Goal: Task Accomplishment & Management: Complete application form

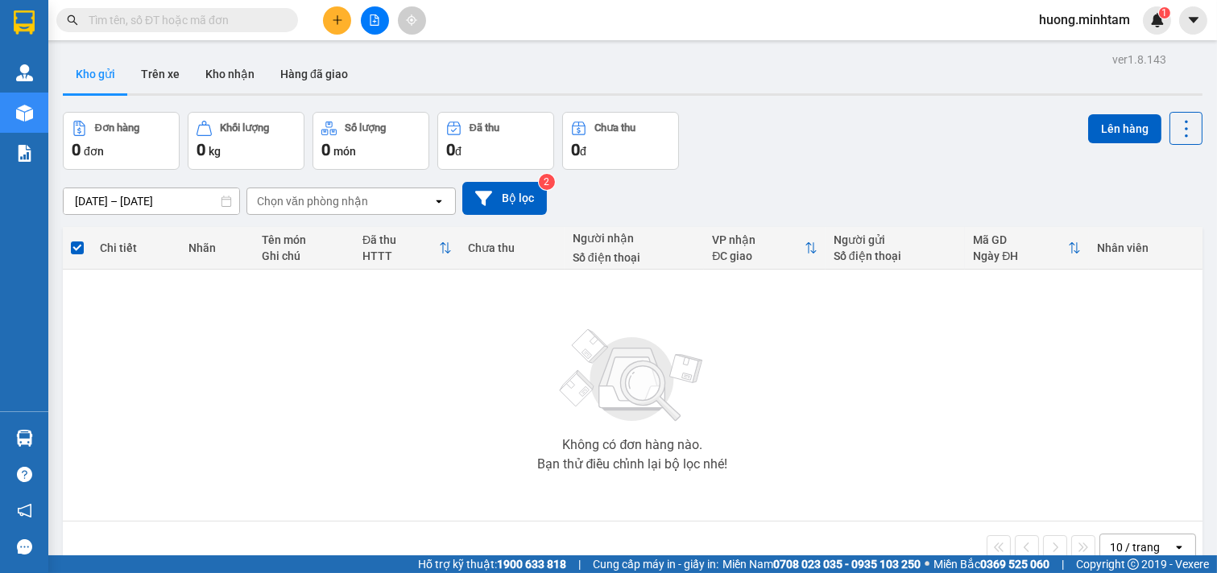
click at [332, 19] on icon "plus" at bounding box center [337, 19] width 11 height 11
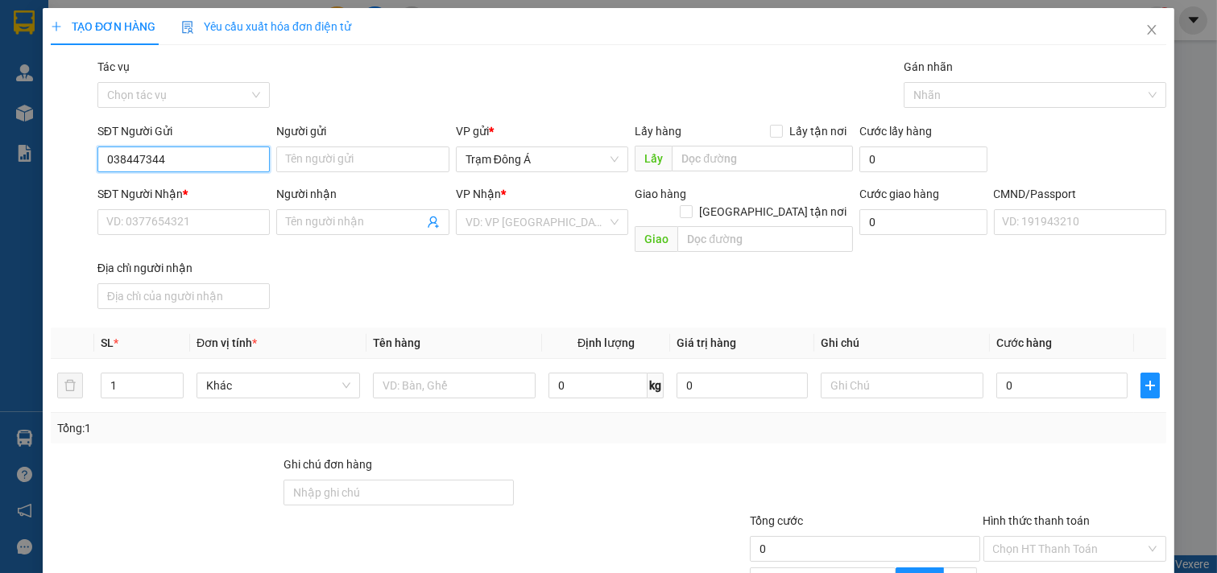
type input "0384473449"
click at [181, 192] on div "0384473449 - NGA" at bounding box center [181, 192] width 151 height 18
type input "NGA"
type input "0905123910"
type input "TÂM"
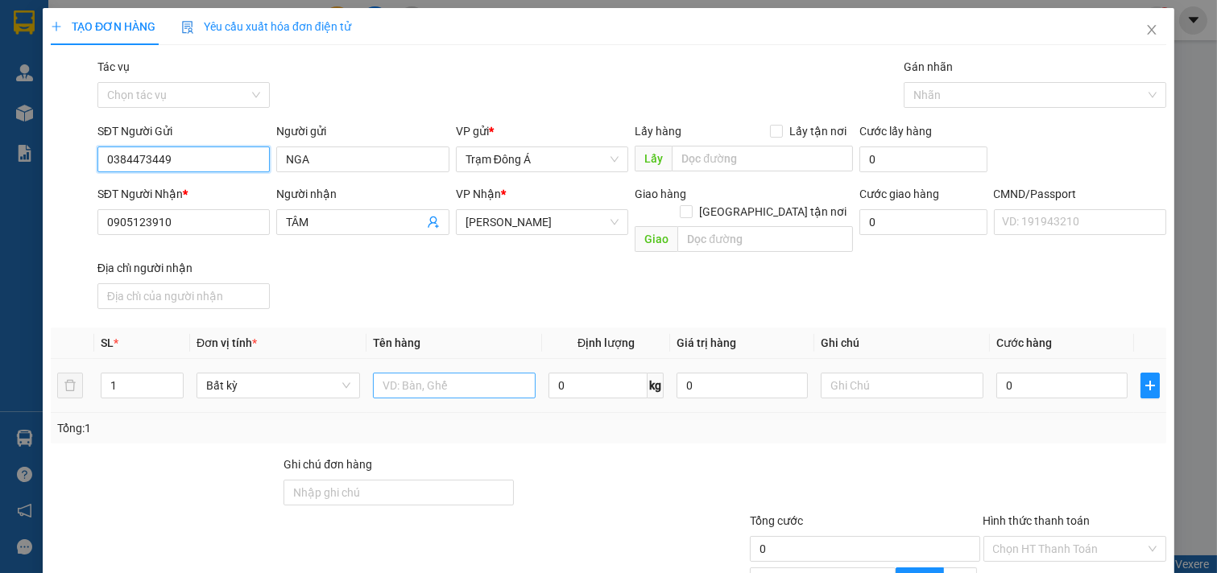
type input "0384473449"
click at [446, 379] on input "text" at bounding box center [455, 386] width 164 height 26
type input "1X ĐEN 37KG NP"
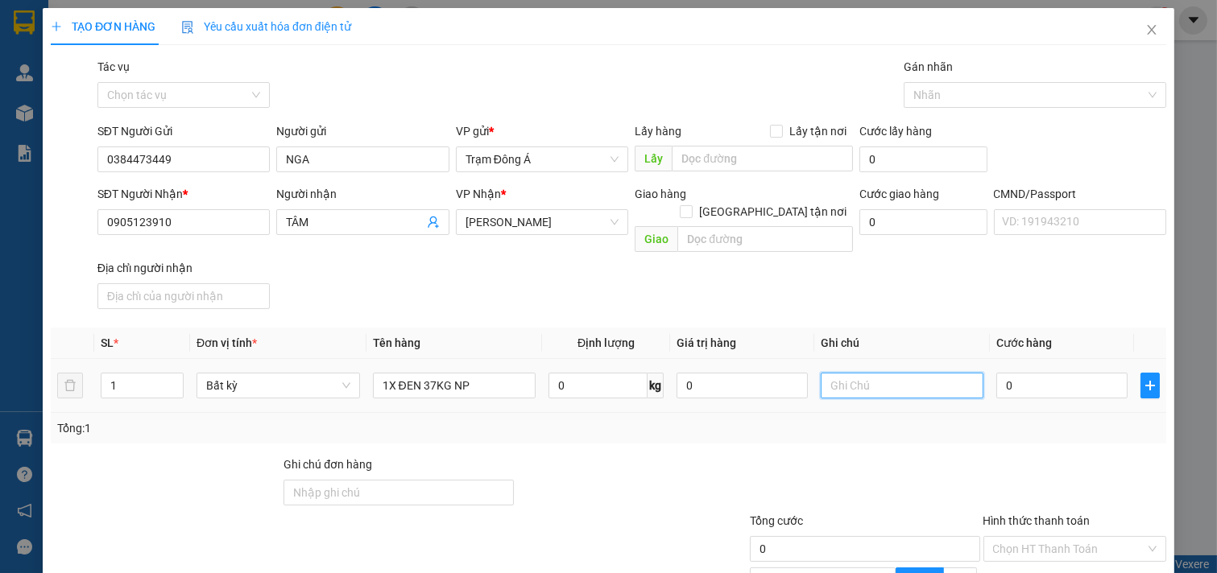
click at [823, 373] on input "text" at bounding box center [903, 386] width 164 height 26
type input "HUONG"
type input "5"
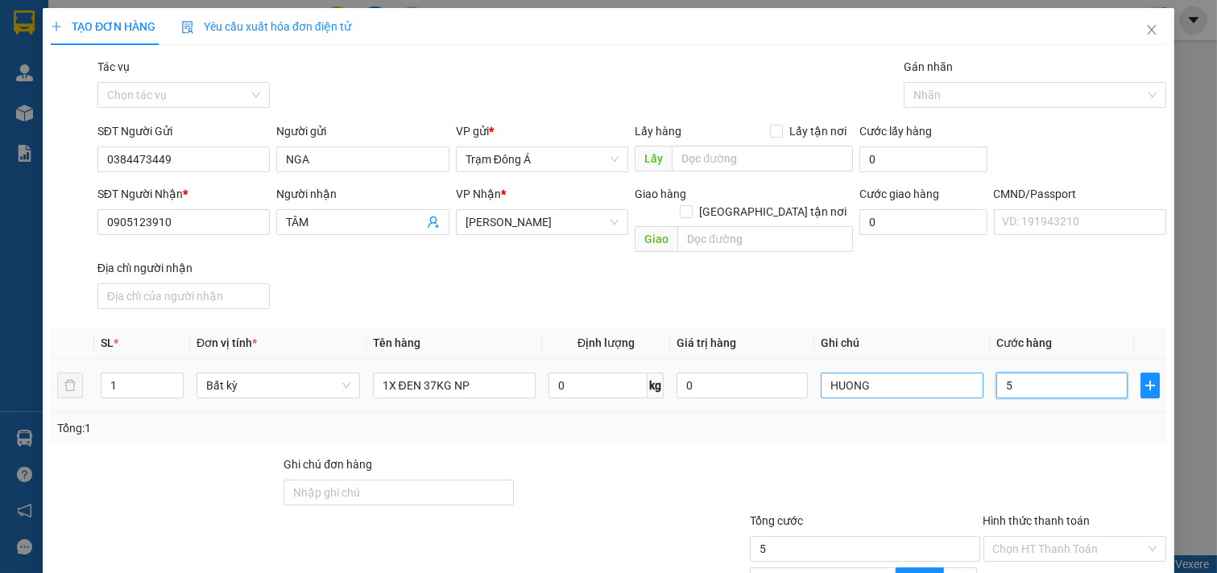
type input "55"
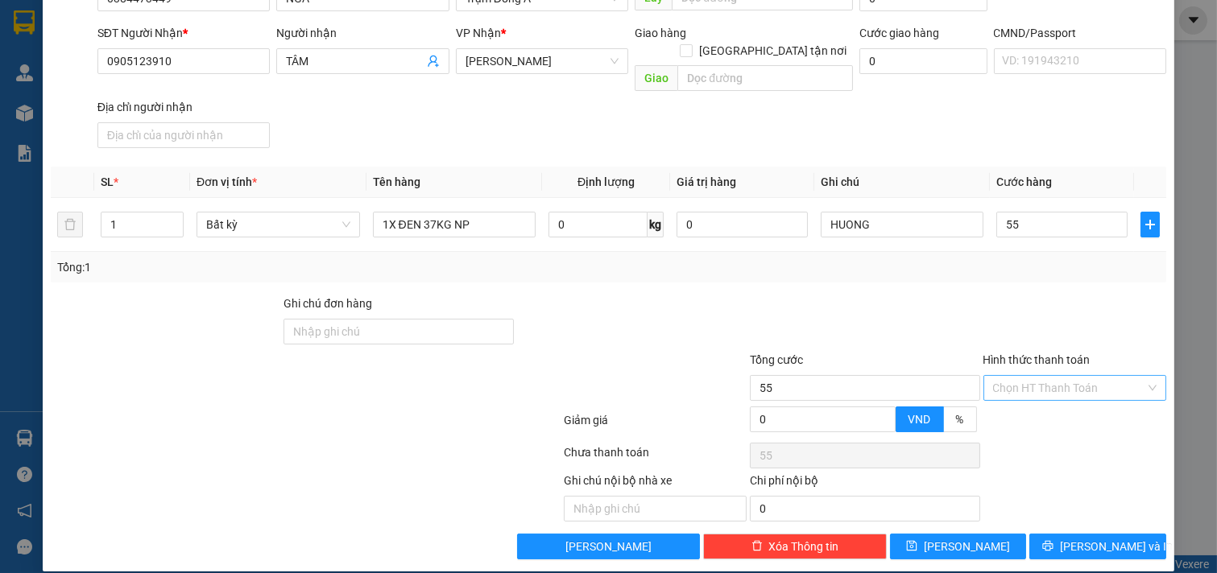
type input "55.000"
click at [1077, 376] on input "Hình thức thanh toán" at bounding box center [1069, 388] width 153 height 24
drag, startPoint x: 1057, startPoint y: 405, endPoint x: 1076, endPoint y: 446, distance: 45.4
click at [1057, 404] on div "Tại văn phòng" at bounding box center [1064, 403] width 162 height 18
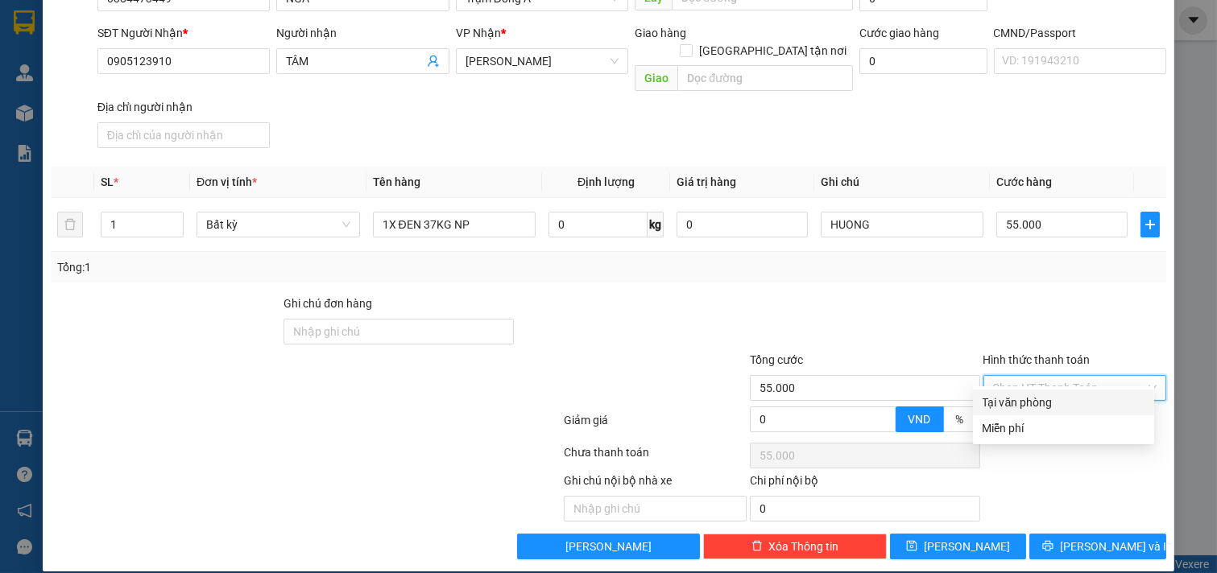
type input "0"
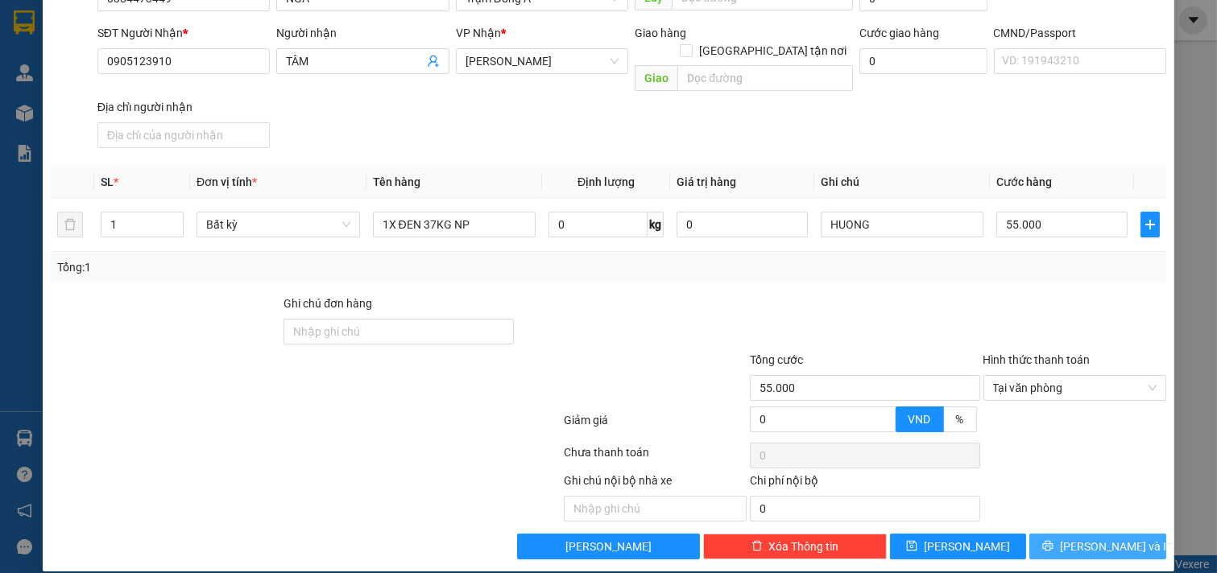
drag, startPoint x: 1098, startPoint y: 524, endPoint x: 416, endPoint y: 16, distance: 850.2
click at [1099, 538] on span "[PERSON_NAME] và In" at bounding box center [1116, 547] width 113 height 18
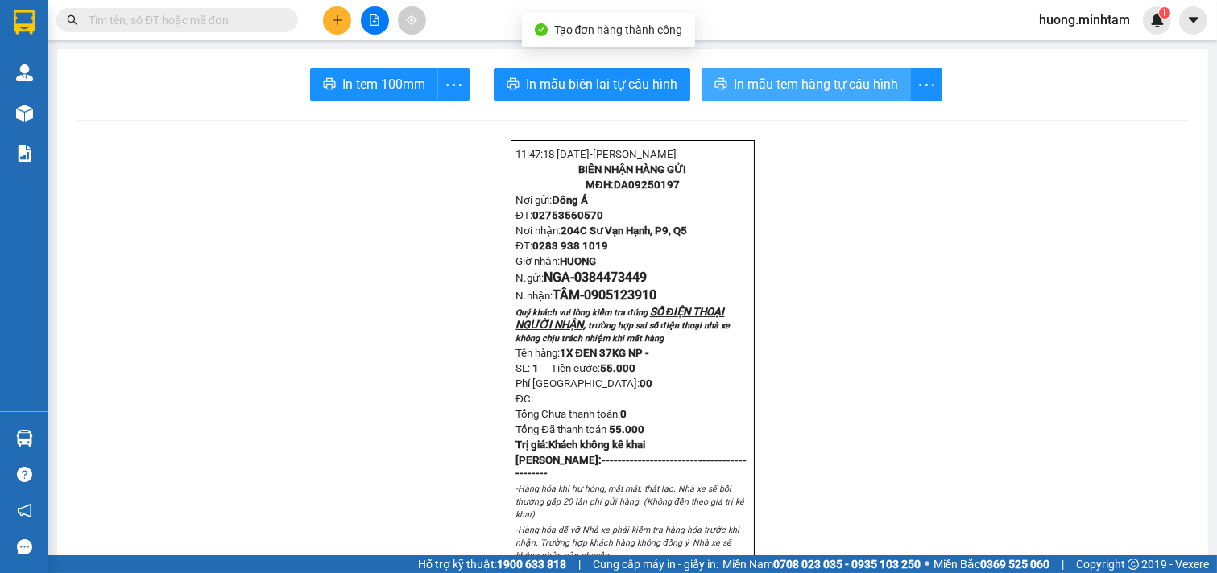
drag, startPoint x: 834, startPoint y: 84, endPoint x: 880, endPoint y: 94, distance: 46.3
click at [834, 85] on span "In mẫu tem hàng tự cấu hình" at bounding box center [816, 84] width 164 height 20
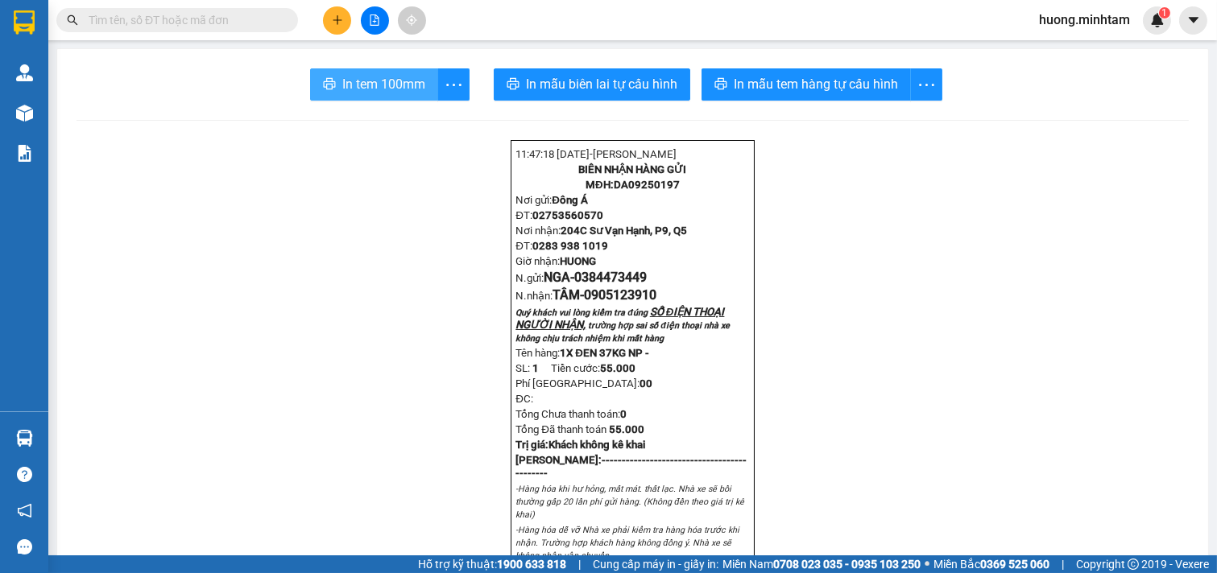
click at [366, 87] on span "In tem 100mm" at bounding box center [383, 84] width 83 height 20
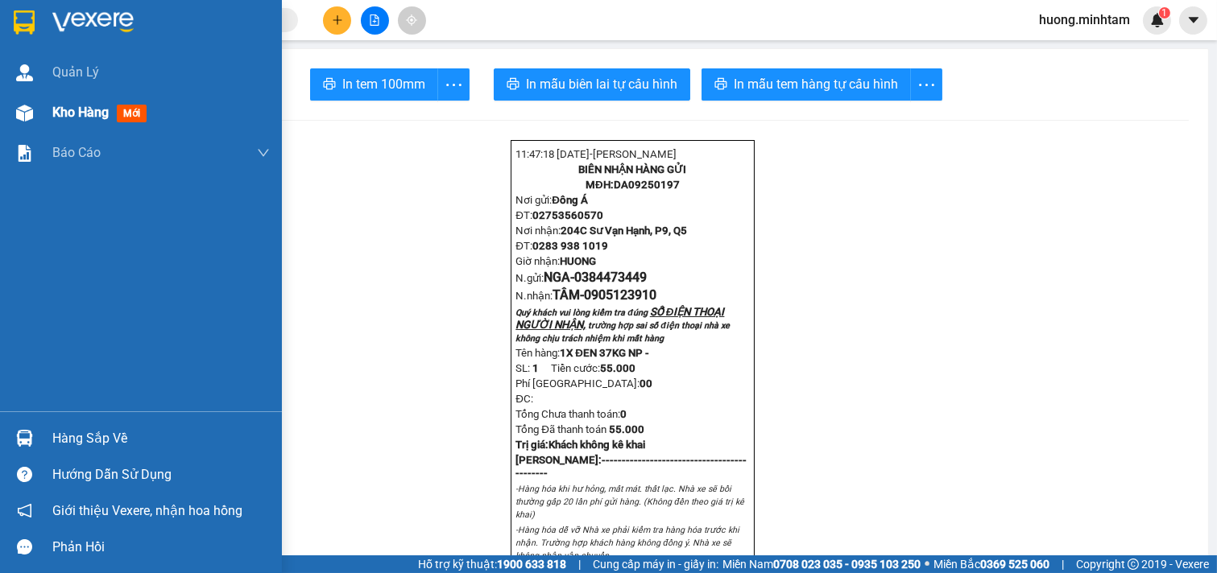
click at [60, 110] on span "Kho hàng" at bounding box center [80, 112] width 56 height 15
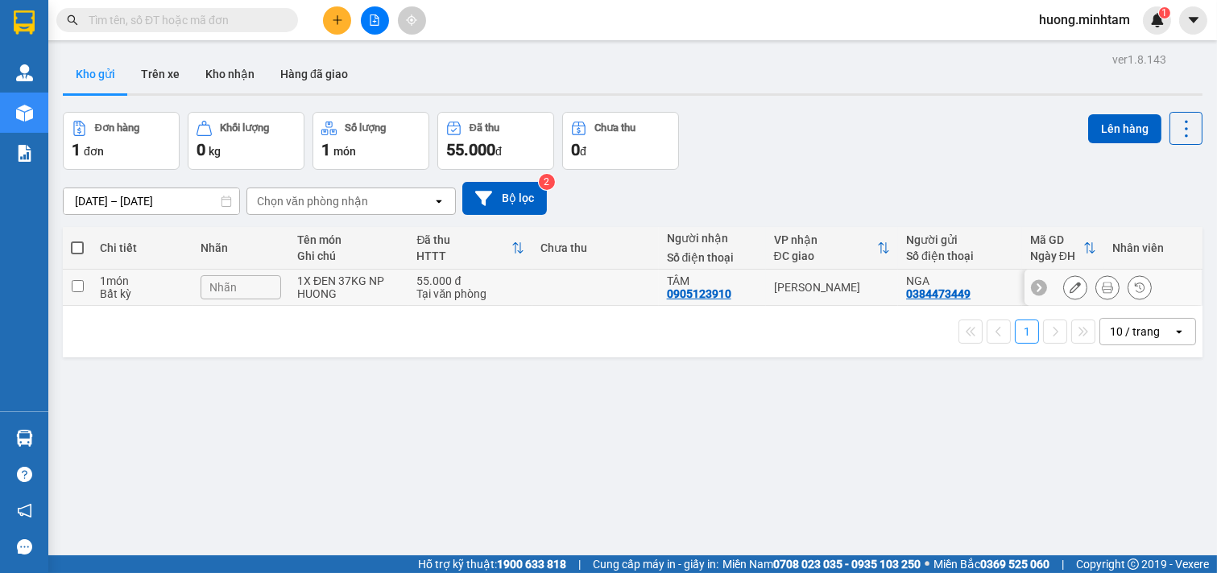
click at [81, 280] on input "checkbox" at bounding box center [78, 286] width 12 height 12
checkbox input "true"
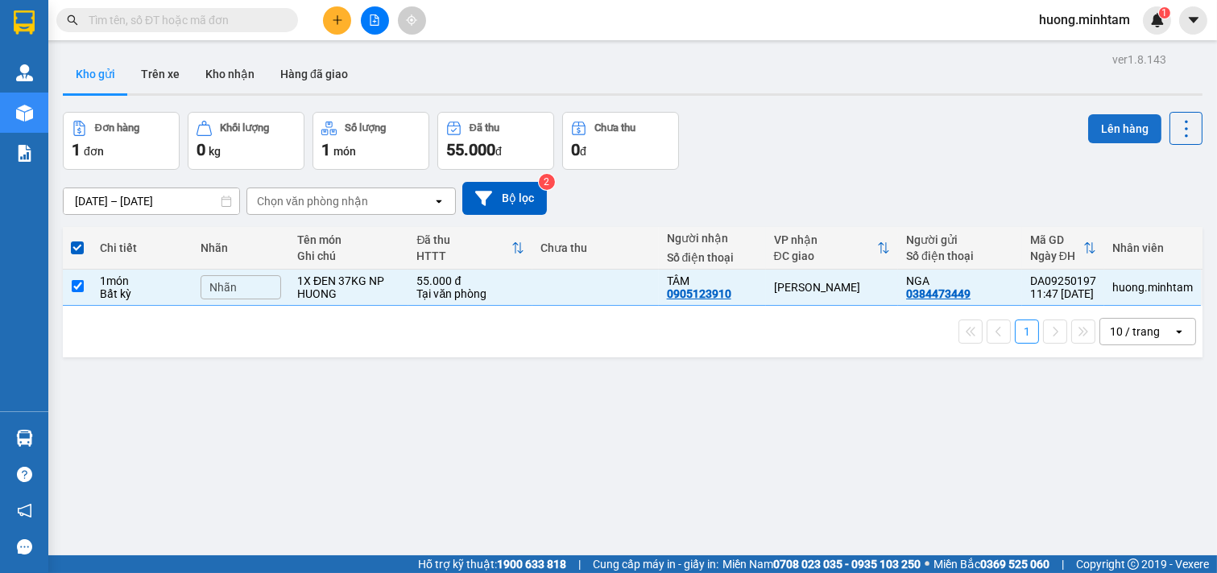
click at [1109, 122] on button "Lên hàng" at bounding box center [1124, 128] width 73 height 29
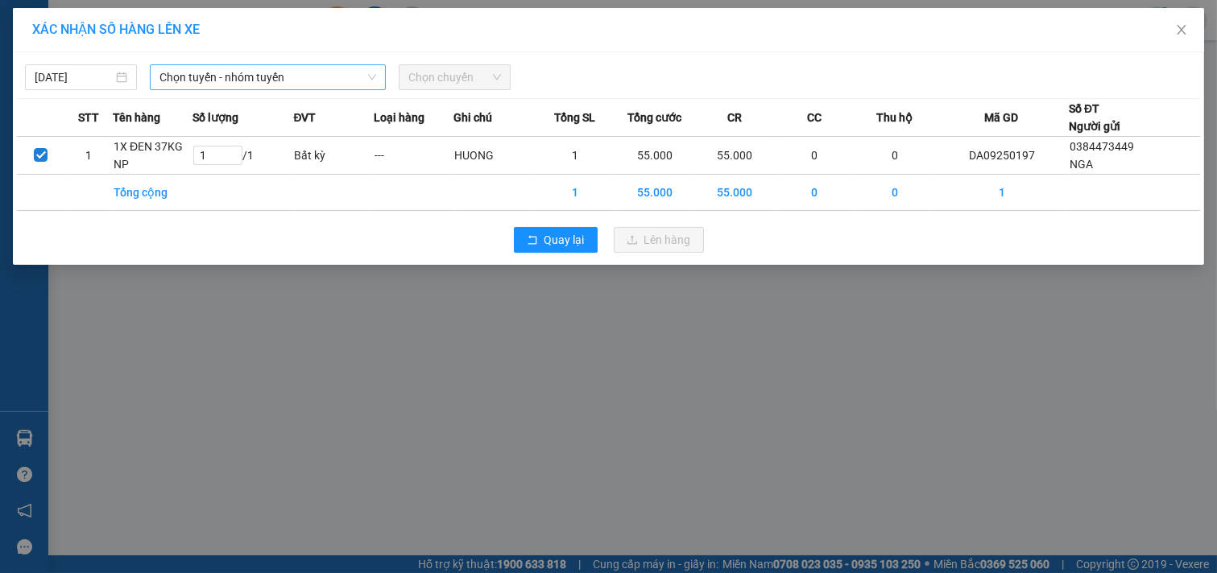
click at [350, 73] on span "Chọn tuyến - nhóm tuyến" at bounding box center [267, 77] width 217 height 24
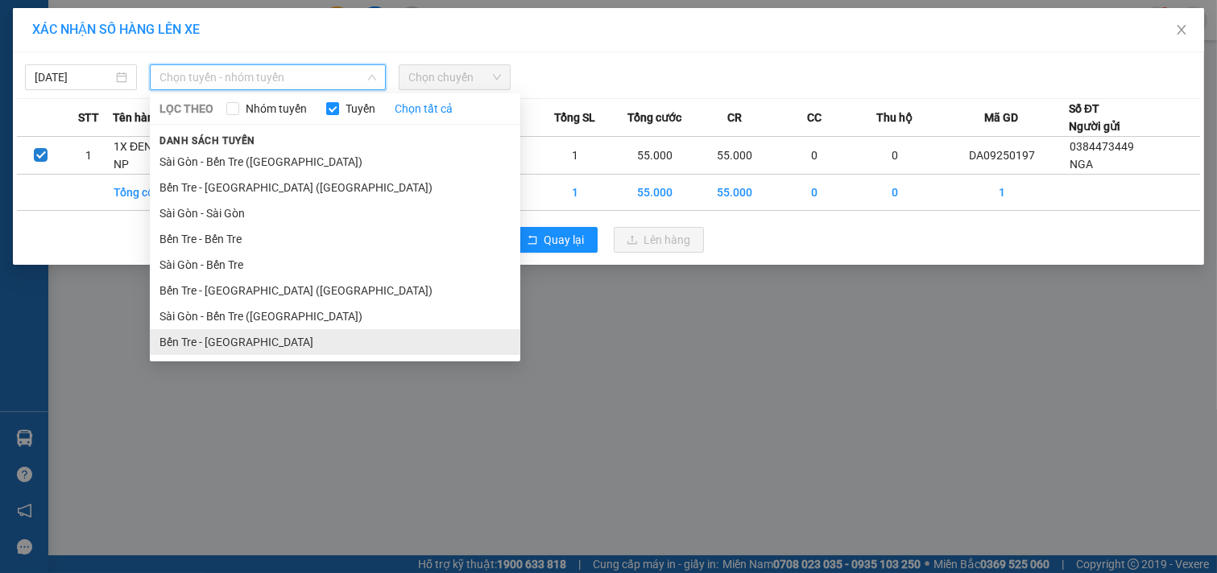
click at [232, 341] on li "Bến Tre - [GEOGRAPHIC_DATA]" at bounding box center [335, 342] width 371 height 26
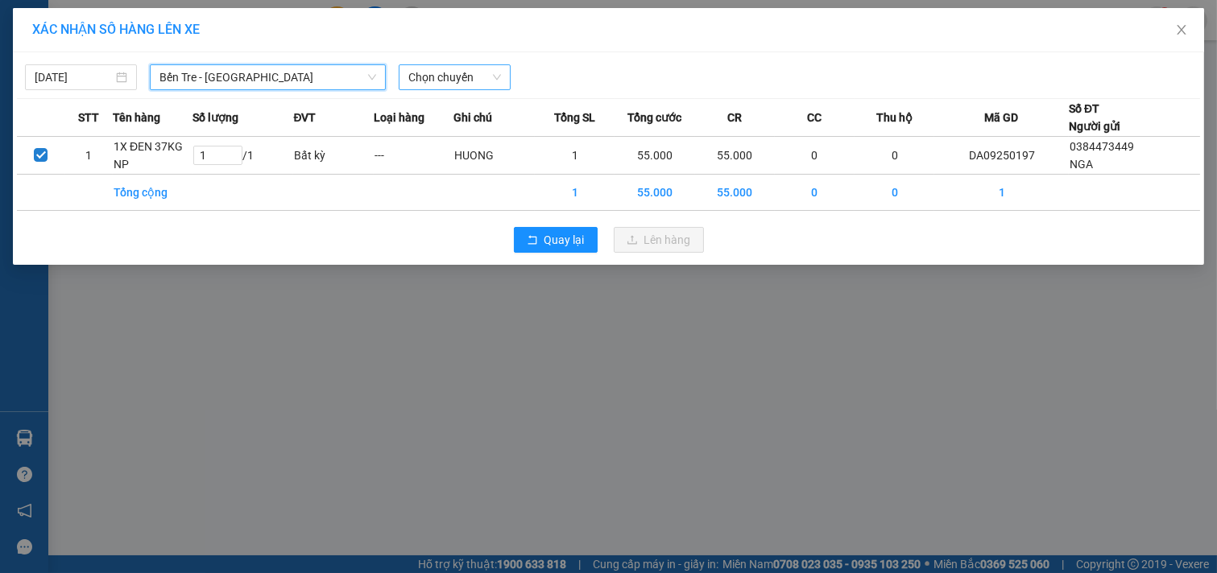
click at [479, 73] on span "Chọn chuyến" at bounding box center [454, 77] width 93 height 24
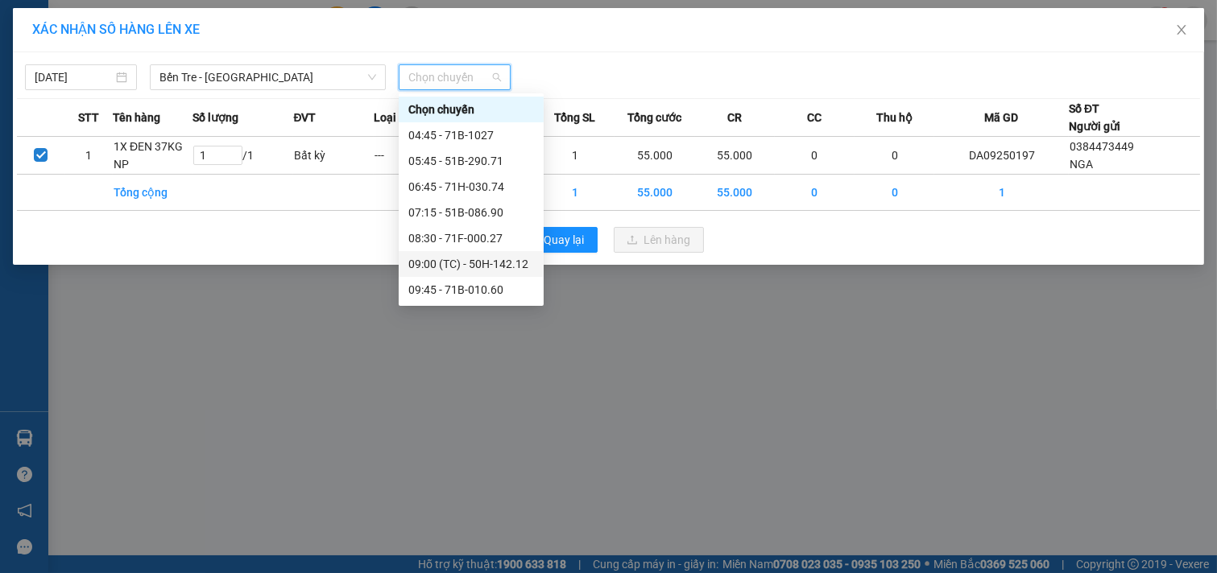
scroll to position [179, 0]
click at [469, 182] on div "12:45 - 51B-318.88" at bounding box center [471, 189] width 126 height 18
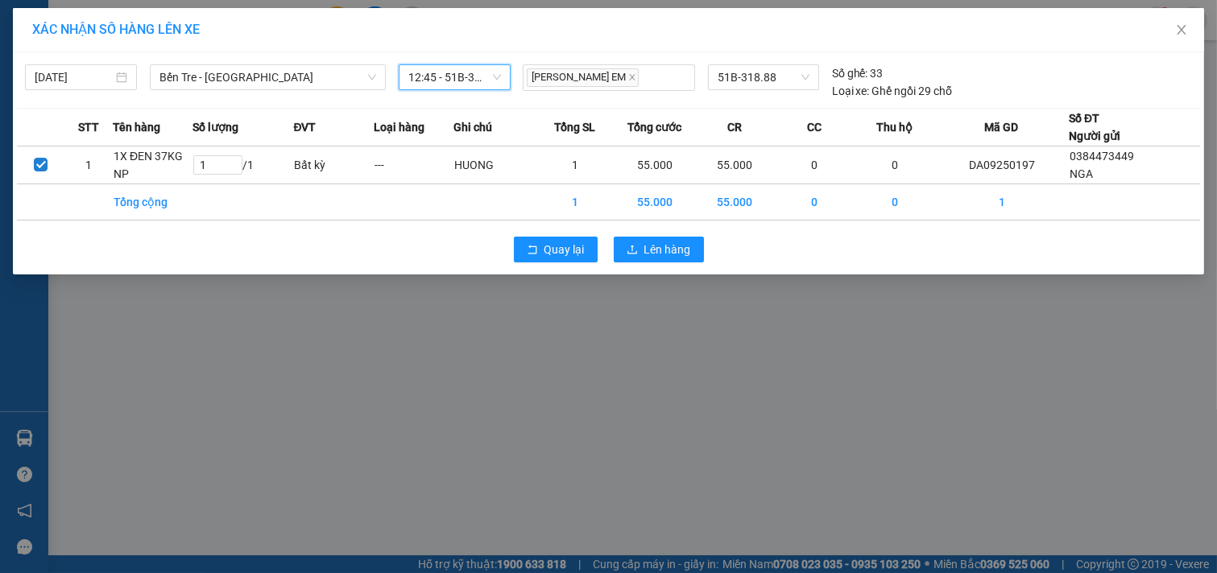
click at [475, 69] on span "12:45 - 51B-318.88" at bounding box center [454, 77] width 93 height 24
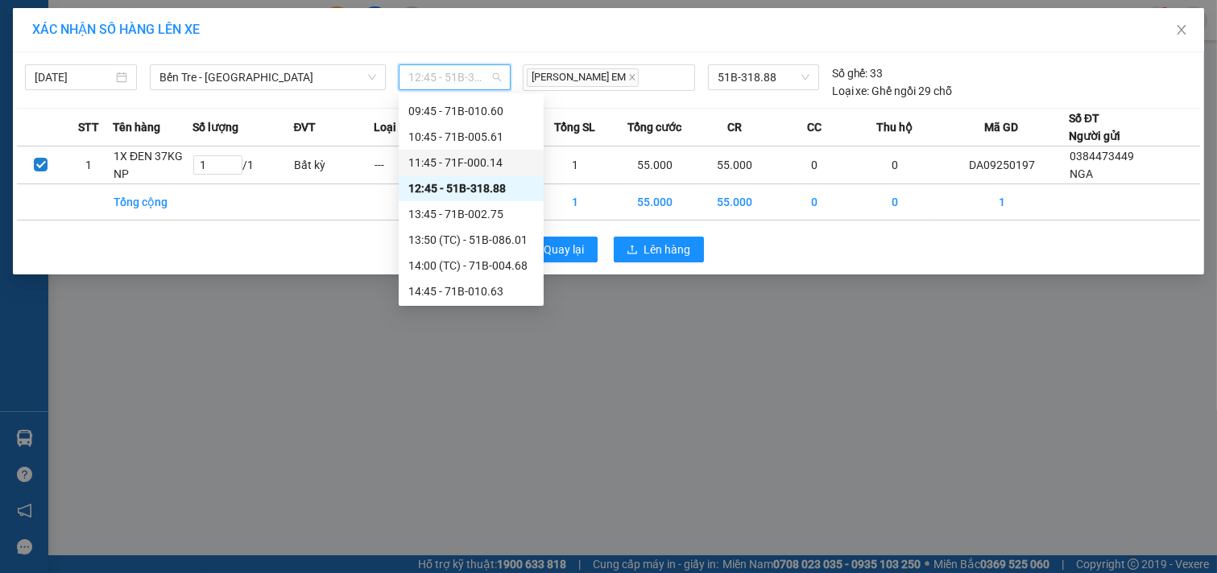
click at [477, 164] on div "11:45 - 71F-000.14" at bounding box center [471, 163] width 126 height 18
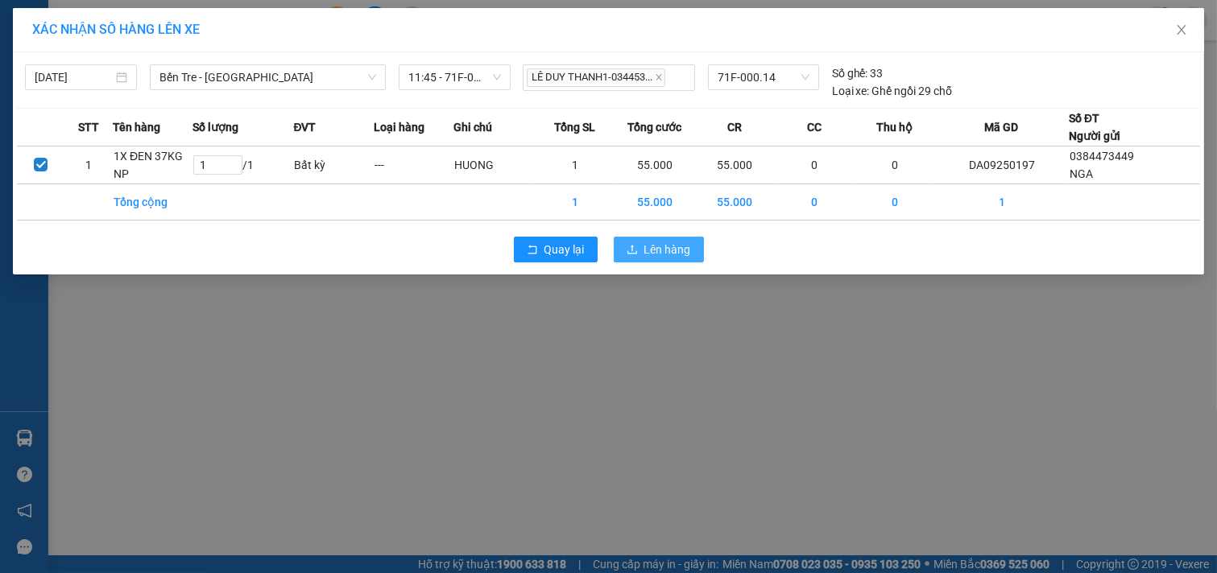
click at [654, 250] on span "Lên hàng" at bounding box center [667, 250] width 47 height 18
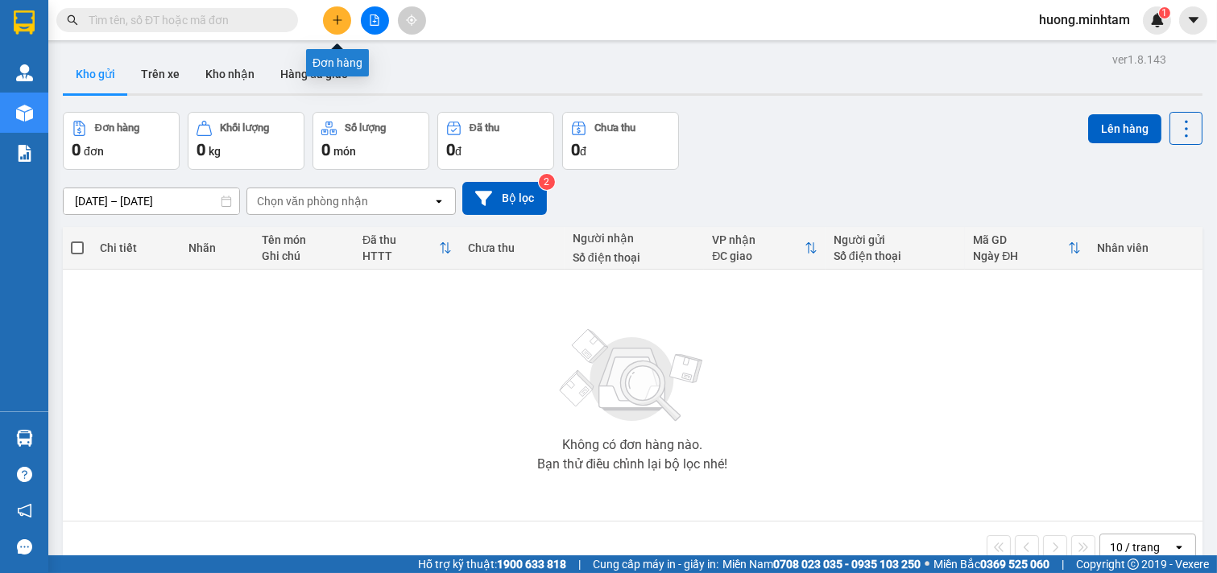
click at [327, 21] on button at bounding box center [337, 20] width 28 height 28
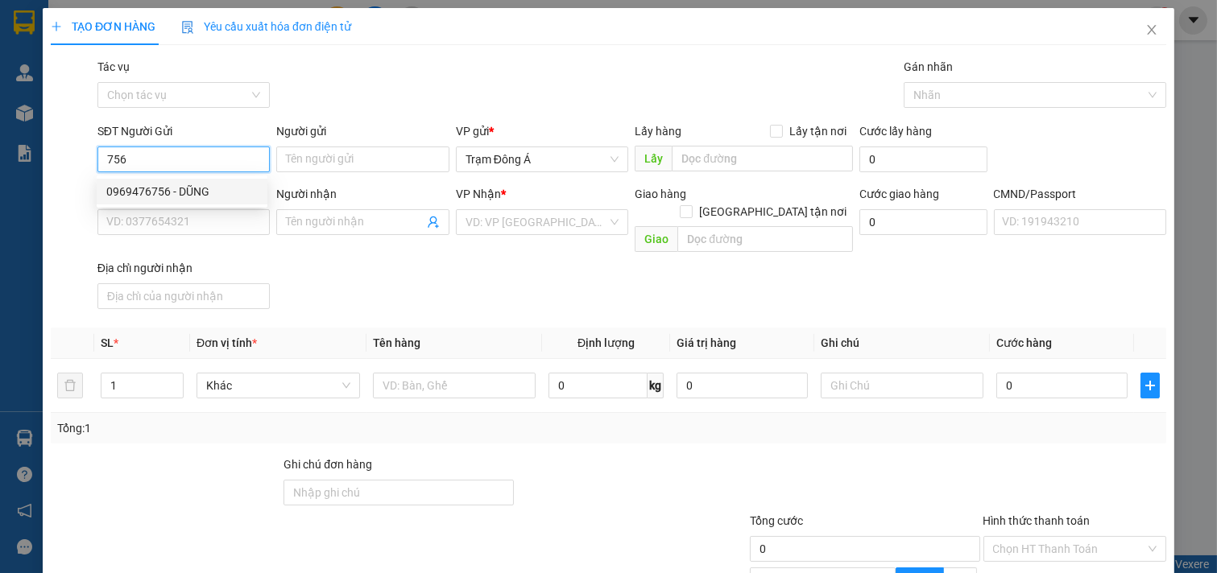
click at [189, 187] on div "0969476756 - DŨNG" at bounding box center [181, 192] width 151 height 18
type input "0969476756"
type input "DŨNG"
type input "0977097480"
type input "TÚ"
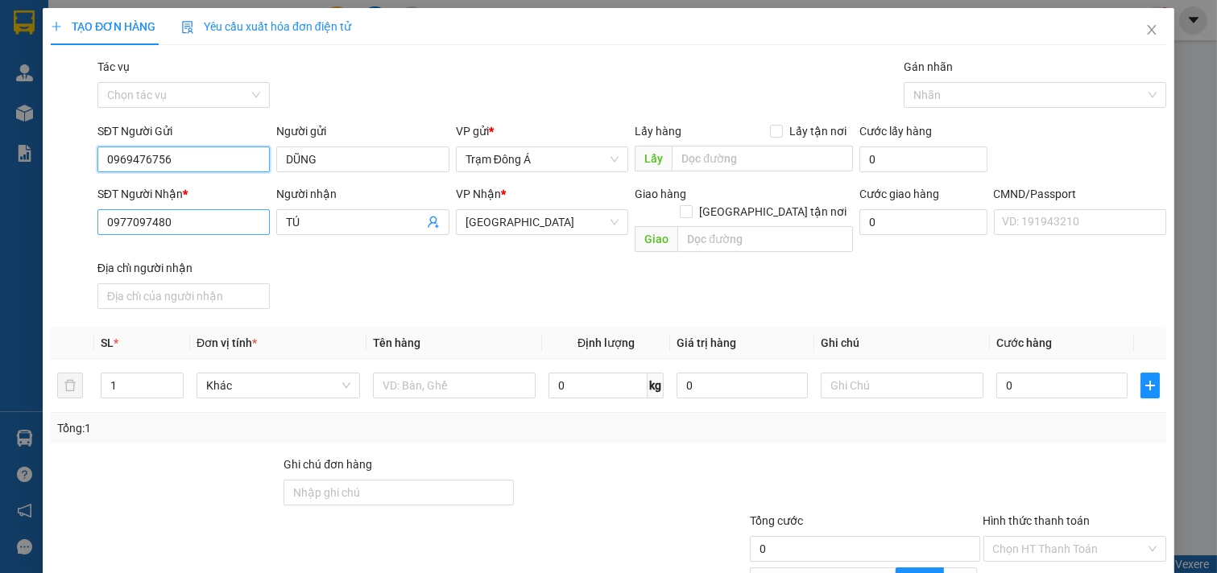
type input "0969476756"
drag, startPoint x: 192, startPoint y: 227, endPoint x: 161, endPoint y: 275, distance: 56.5
click at [44, 237] on div "TẠO ĐƠN HÀNG Yêu cầu xuất hóa đơn điện tử Transit Pickup Surcharge Ids Transit …" at bounding box center [609, 370] width 1132 height 725
type input "0342481405"
drag, startPoint x: 313, startPoint y: 224, endPoint x: 201, endPoint y: 224, distance: 111.2
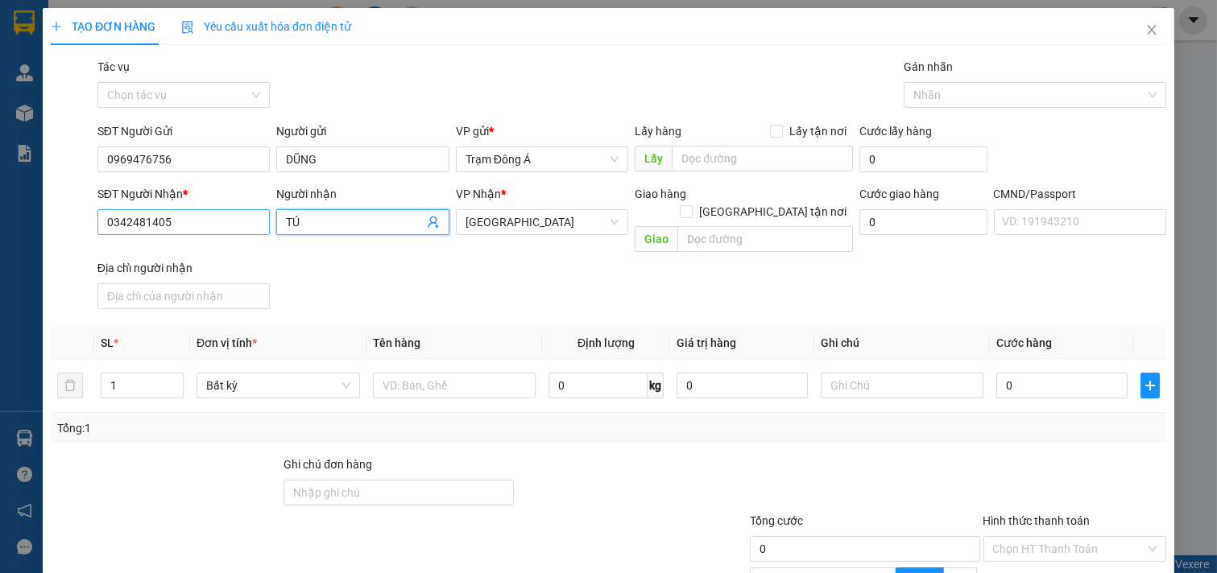
click at [201, 224] on div "SĐT Người Nhận * 0342481405 0342481405 Người nhận TÚ VP Nhận * Tiền Giang Giao …" at bounding box center [631, 250] width 1075 height 130
type input "KYM TIỀN NAILS"
click at [453, 373] on input "text" at bounding box center [455, 386] width 164 height 26
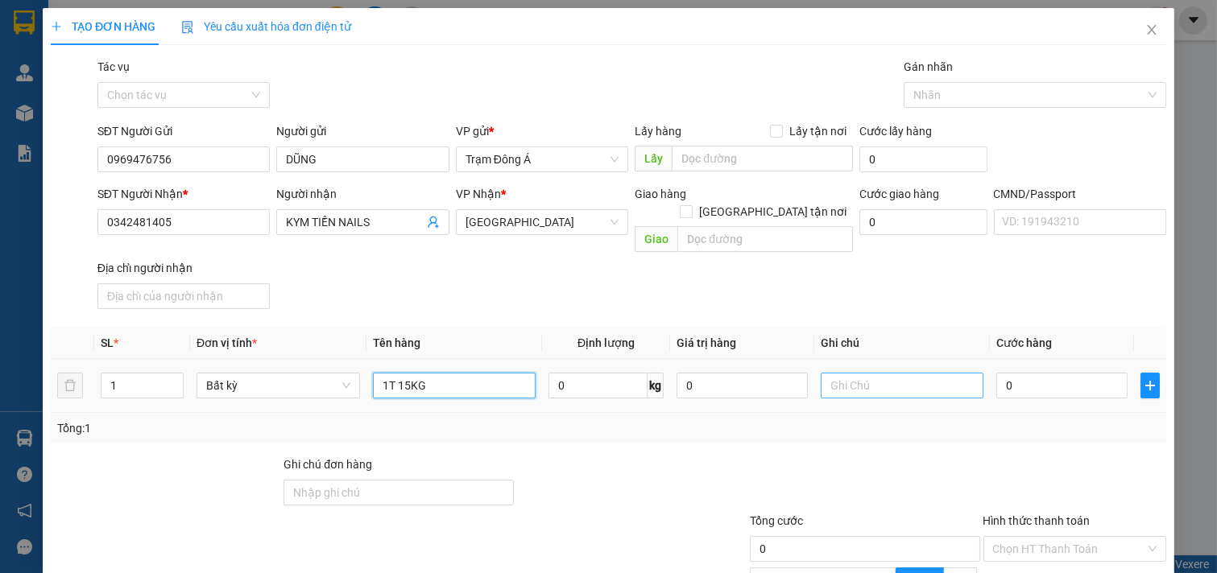
type input "1T 15KG"
click at [920, 375] on input "text" at bounding box center [903, 386] width 164 height 26
type input "HUONG"
type input "3"
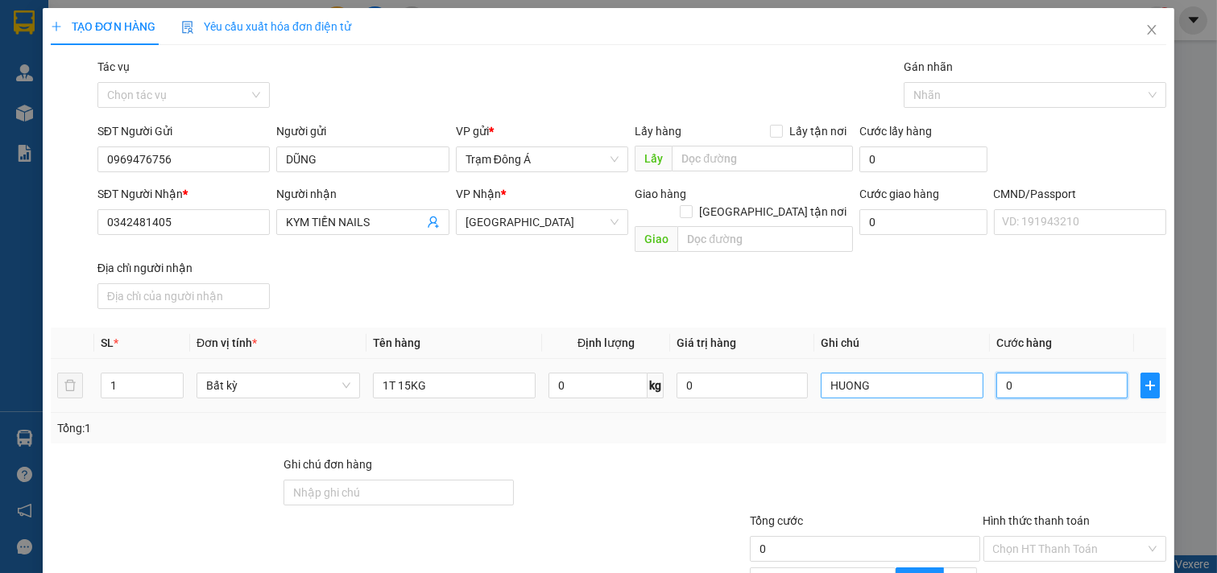
type input "3"
type input "30"
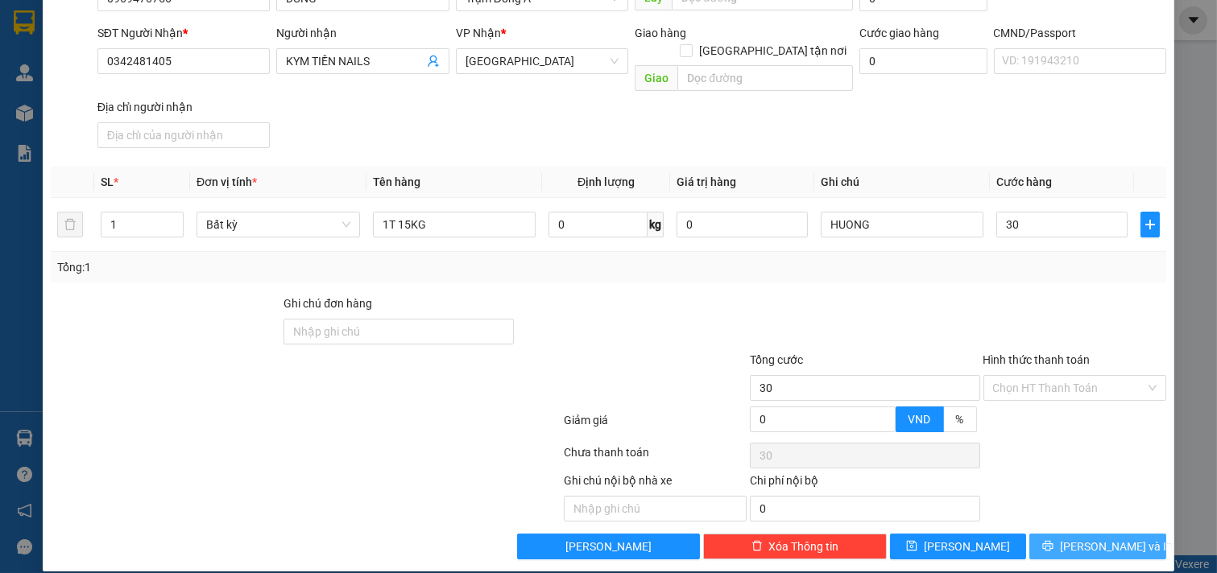
type input "30.000"
click at [1103, 538] on span "[PERSON_NAME] và In" at bounding box center [1116, 547] width 113 height 18
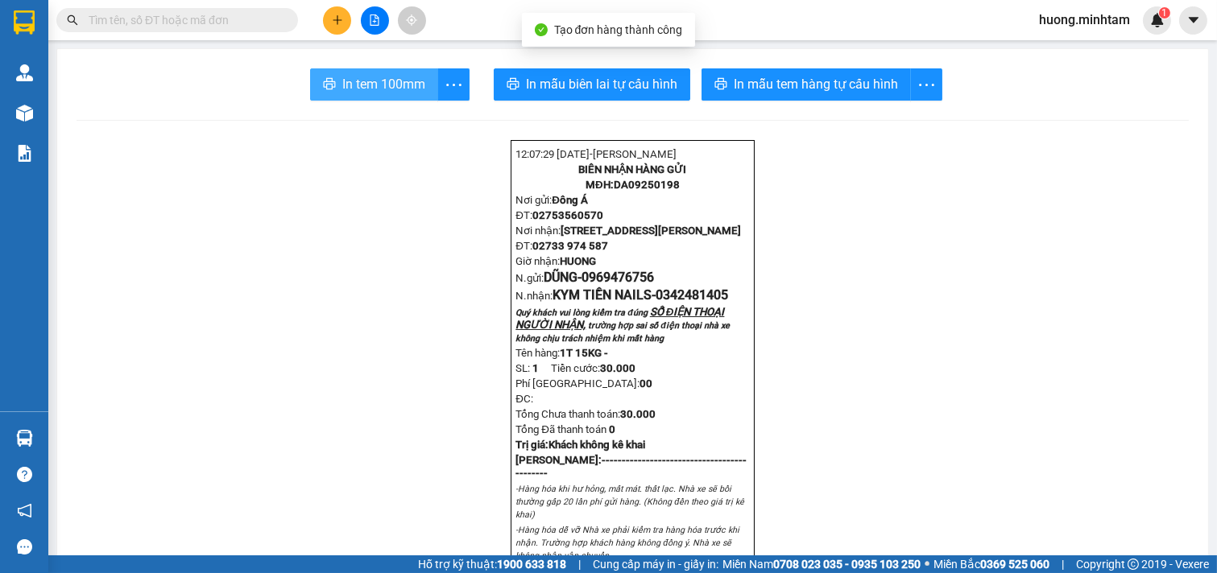
click at [411, 77] on span "In tem 100mm" at bounding box center [383, 84] width 83 height 20
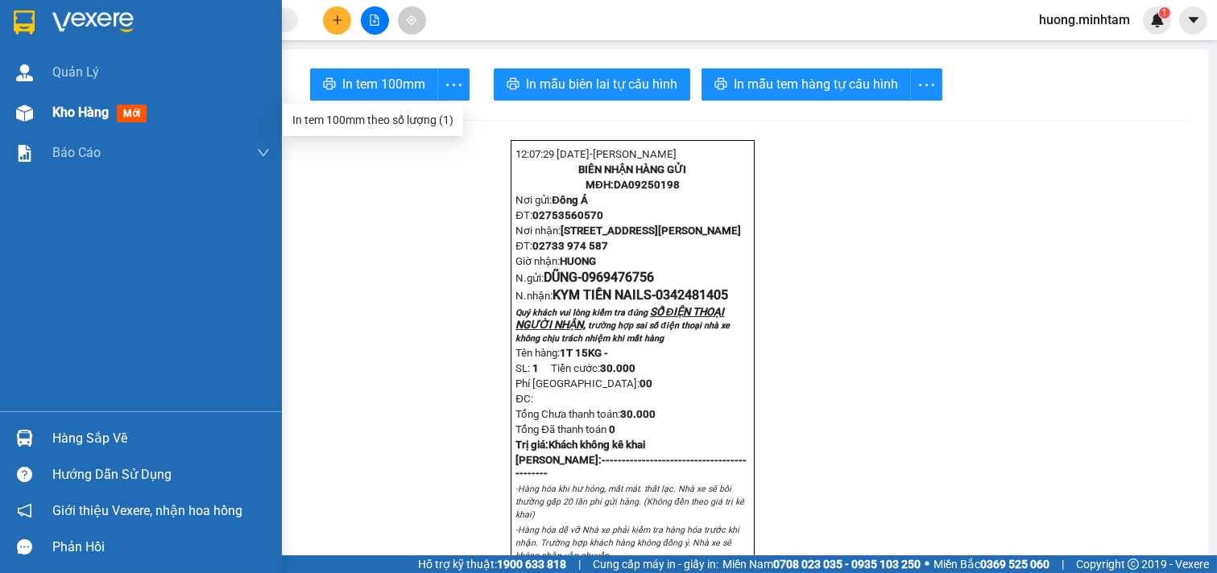
click at [92, 114] on span "Kho hàng" at bounding box center [80, 112] width 56 height 15
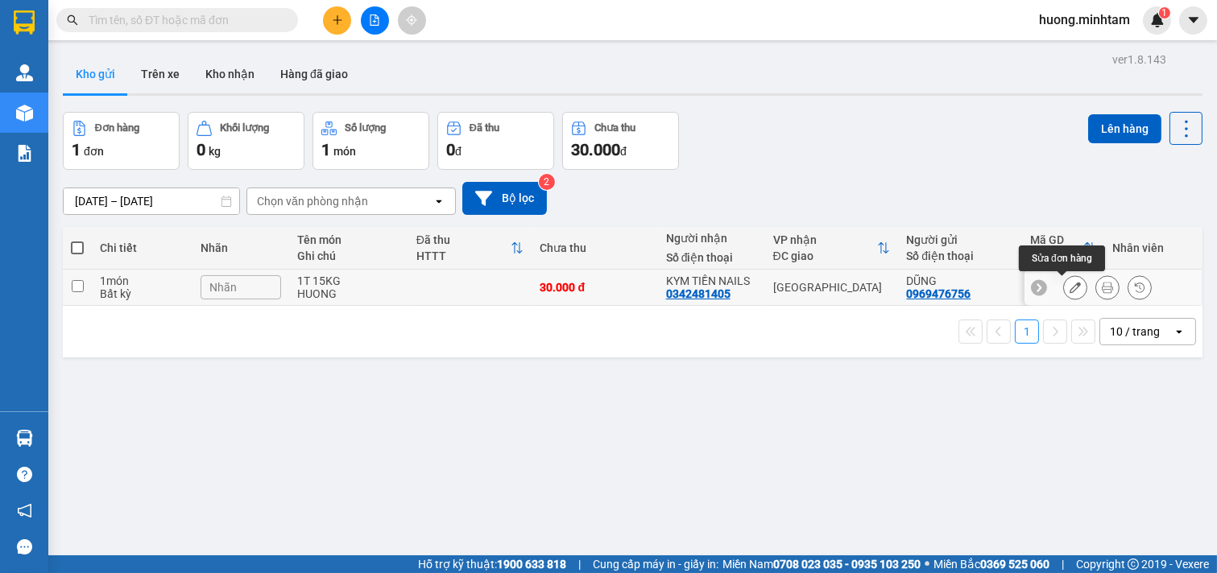
click at [1070, 292] on icon at bounding box center [1075, 287] width 11 height 11
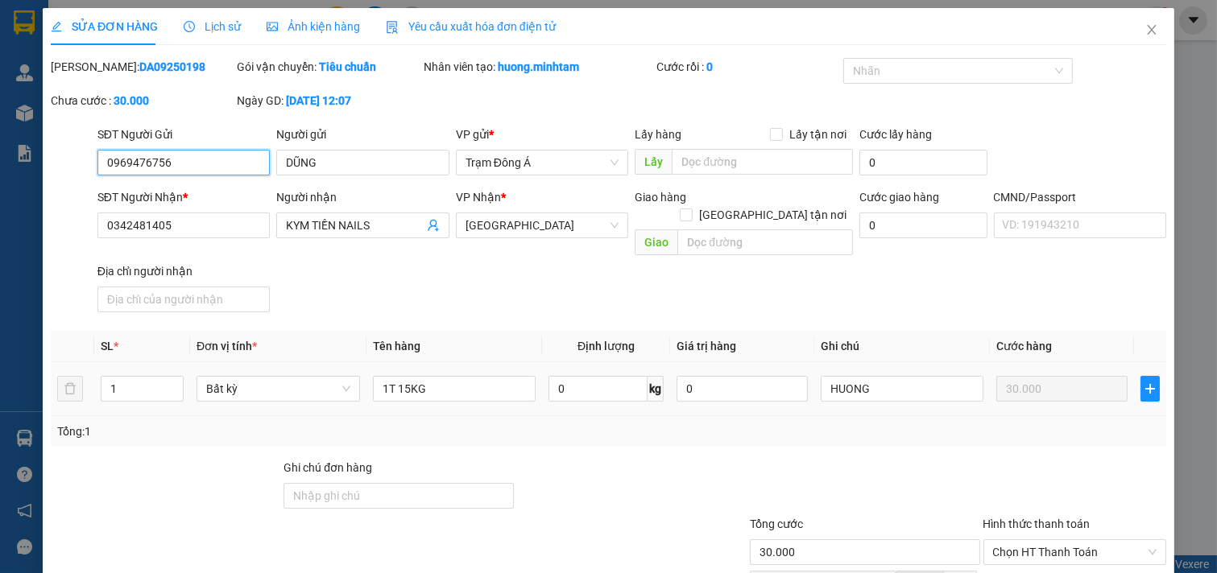
type input "0969476756"
type input "DŨNG"
type input "0342481405"
type input "KYM TIỀN NAILS"
type input "30.000"
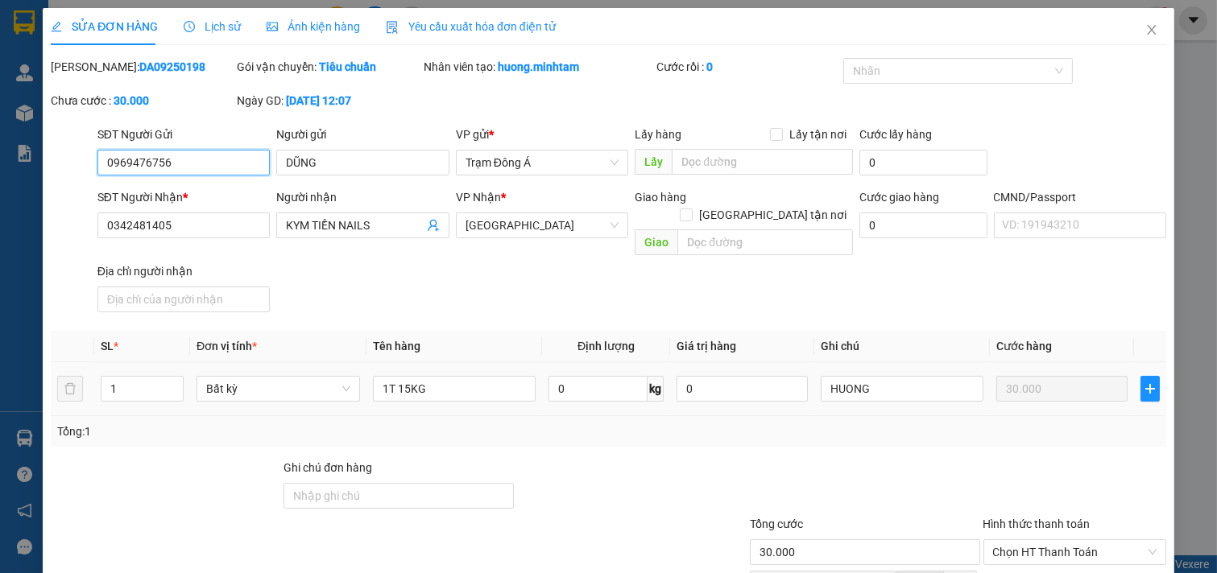
type input "30.000"
drag, startPoint x: 196, startPoint y: 234, endPoint x: 0, endPoint y: 234, distance: 195.7
click at [0, 234] on div "SỬA ĐƠN HÀNG Lịch sử Ảnh kiện hàng Yêu cầu xuất hóa đơn điện tử Total Paid Fee …" at bounding box center [608, 286] width 1217 height 573
click at [1147, 30] on icon "close" at bounding box center [1151, 30] width 9 height 10
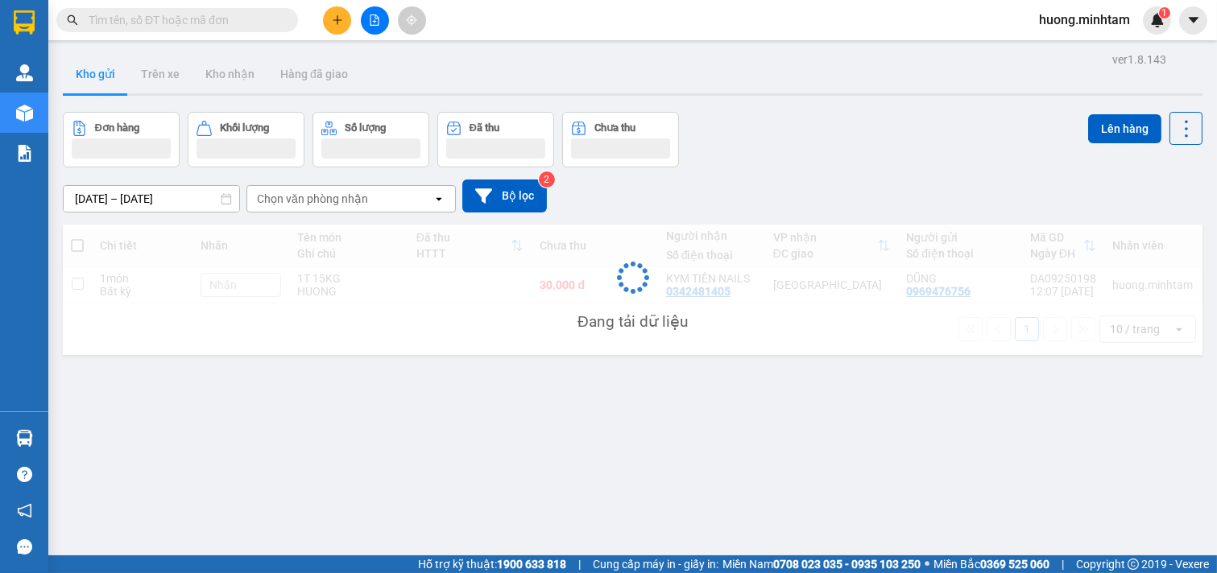
click at [123, 25] on input "text" at bounding box center [184, 20] width 190 height 18
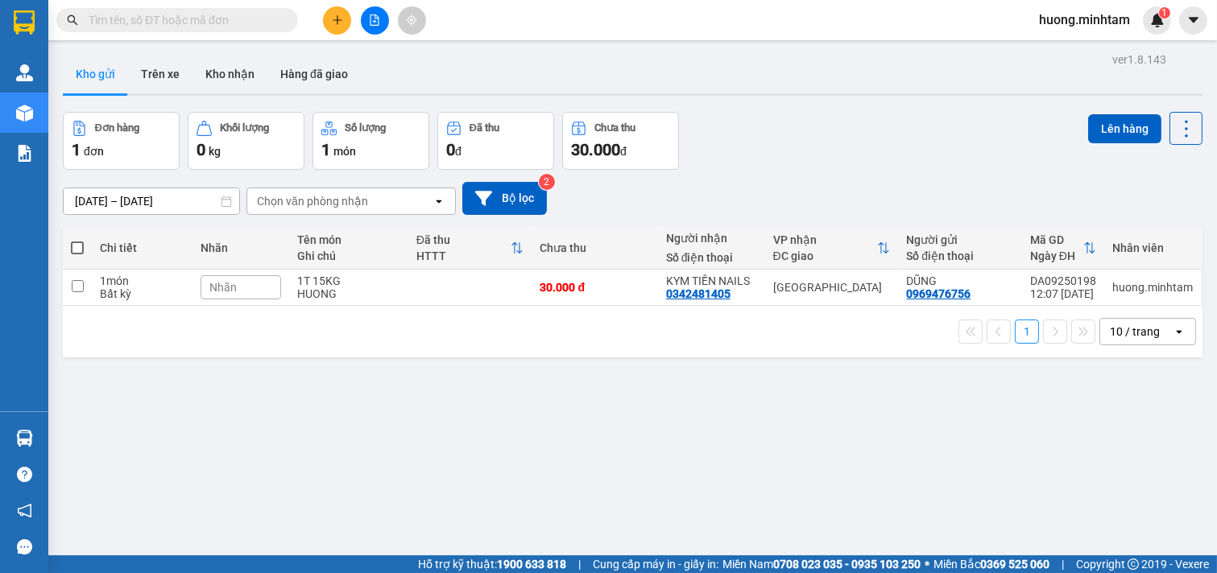
paste input "0342481405"
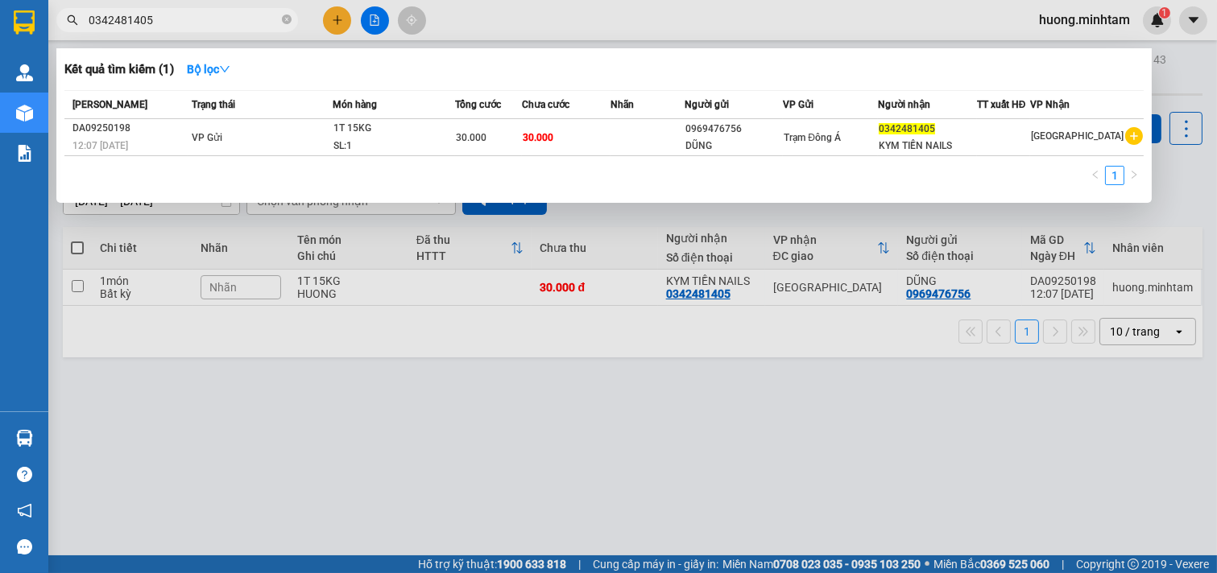
drag, startPoint x: 161, startPoint y: 22, endPoint x: 0, endPoint y: 22, distance: 161.1
click at [0, 22] on section "Kết quả tìm kiếm ( 1 ) Bộ lọc Mã ĐH Trạng thái Món hàng Tổng cước Chưa cước Nhã…" at bounding box center [608, 286] width 1217 height 573
type input "0342481405"
click at [796, 501] on div at bounding box center [608, 286] width 1217 height 573
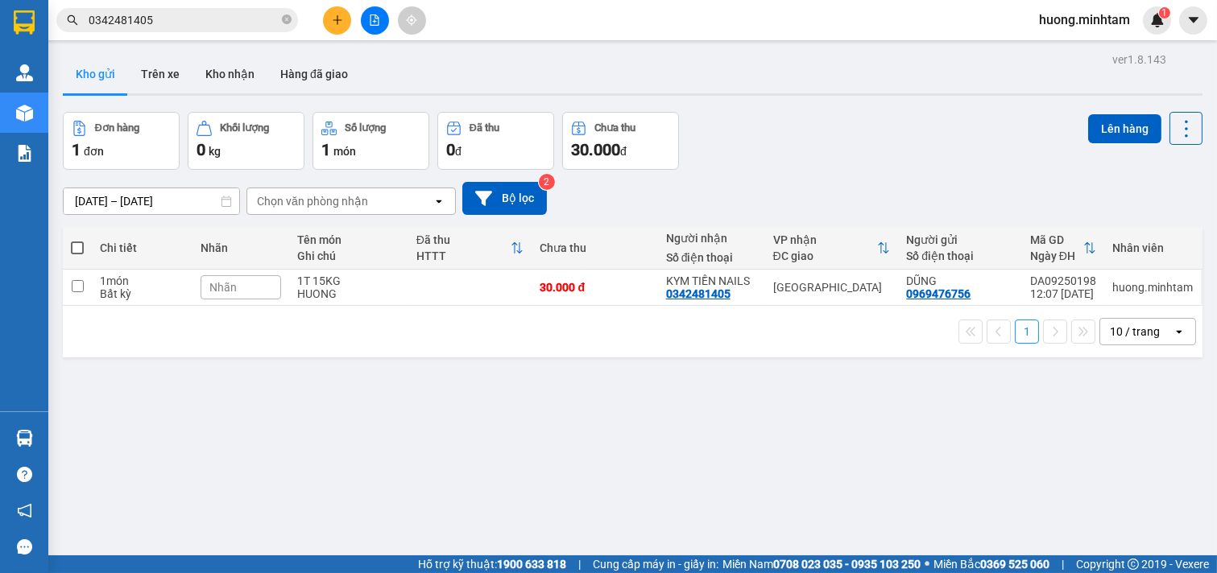
click at [737, 462] on div "ver 1.8.143 Kho gửi Trên xe Kho nhận Hàng đã giao Đơn hàng 1 đơn Khối lượng 0 k…" at bounding box center [632, 334] width 1153 height 573
click at [284, 18] on icon "close-circle" at bounding box center [287, 19] width 10 height 10
click at [85, 288] on td at bounding box center [77, 288] width 29 height 36
checkbox input "true"
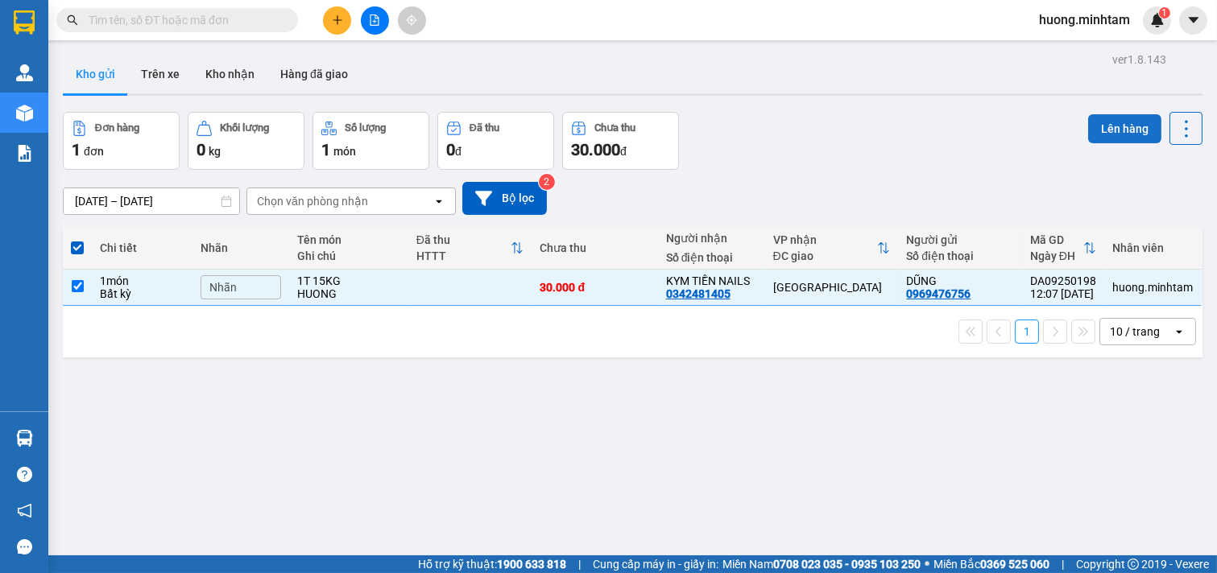
click at [1120, 130] on button "Lên hàng" at bounding box center [1124, 128] width 73 height 29
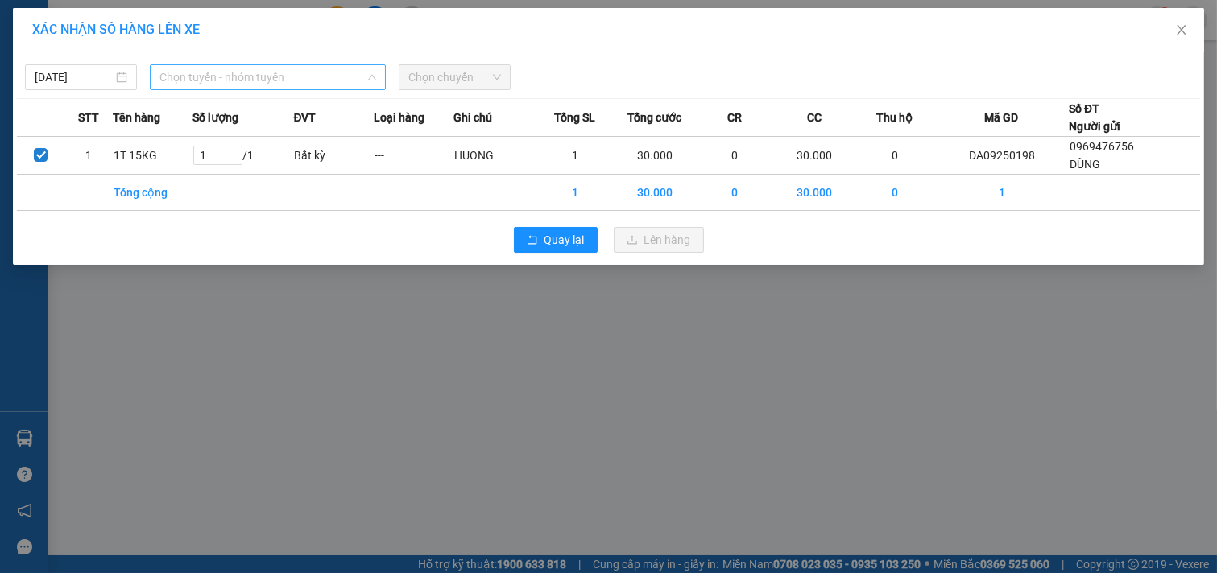
click at [316, 81] on span "Chọn tuyến - nhóm tuyến" at bounding box center [267, 77] width 217 height 24
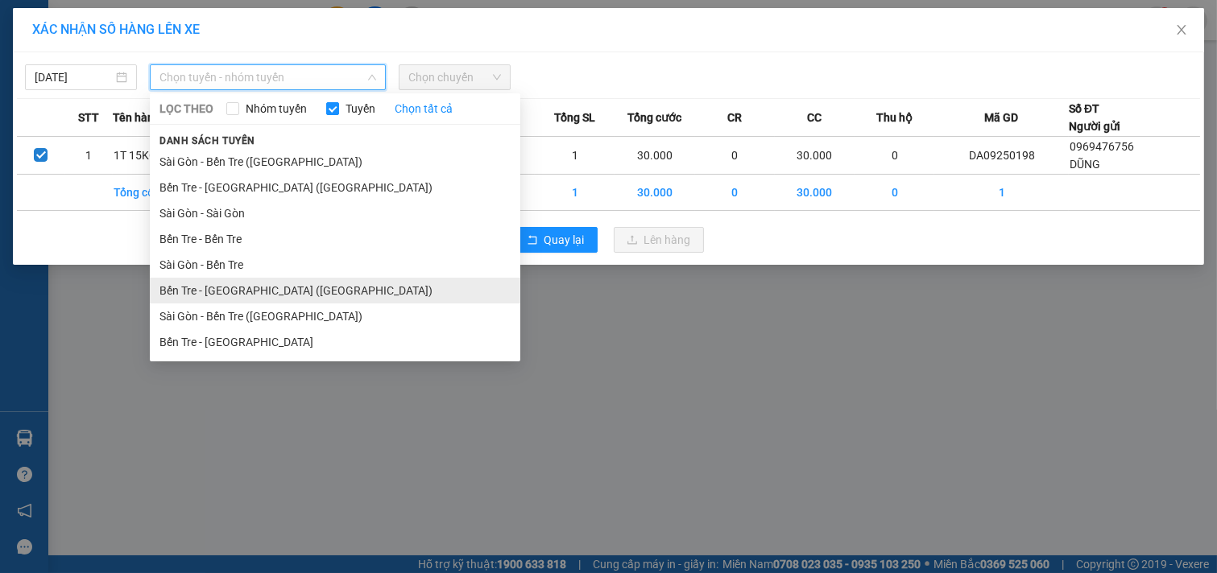
click at [228, 291] on li "Bến Tre - [GEOGRAPHIC_DATA] ([GEOGRAPHIC_DATA])" at bounding box center [335, 291] width 371 height 26
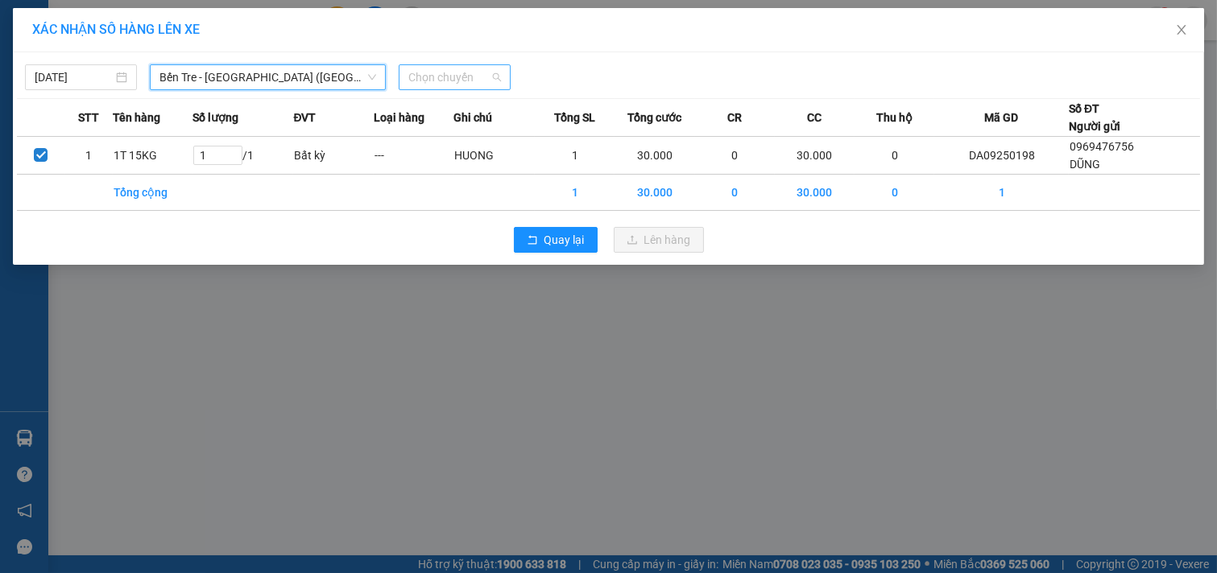
drag, startPoint x: 483, startPoint y: 77, endPoint x: 472, endPoint y: 74, distance: 11.5
click at [472, 75] on span "Chọn chuyến" at bounding box center [454, 77] width 93 height 24
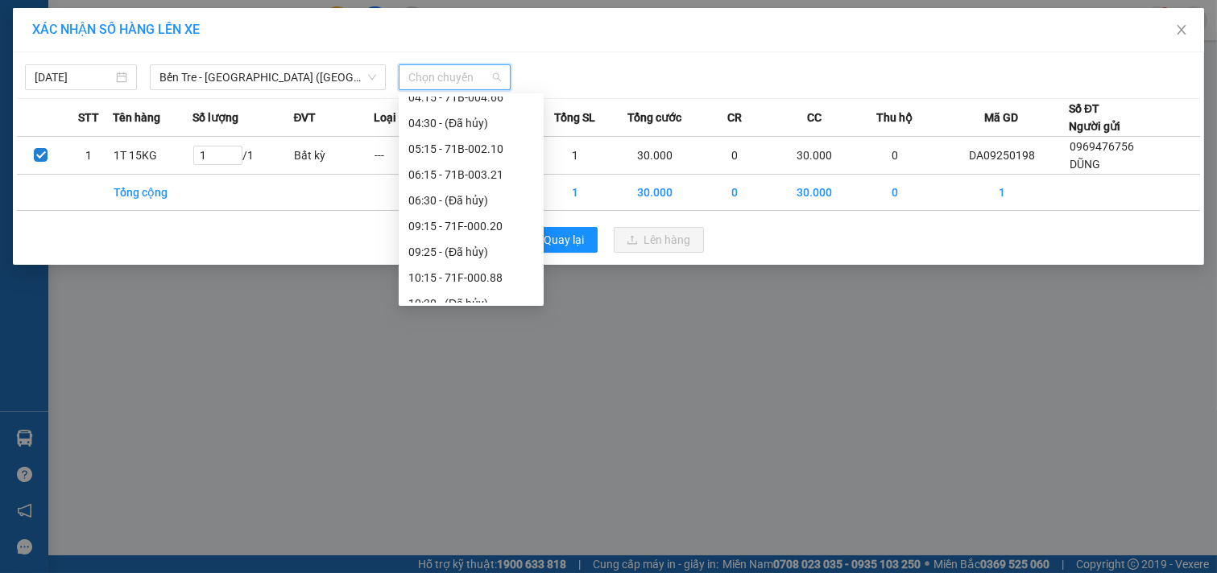
scroll to position [179, 0]
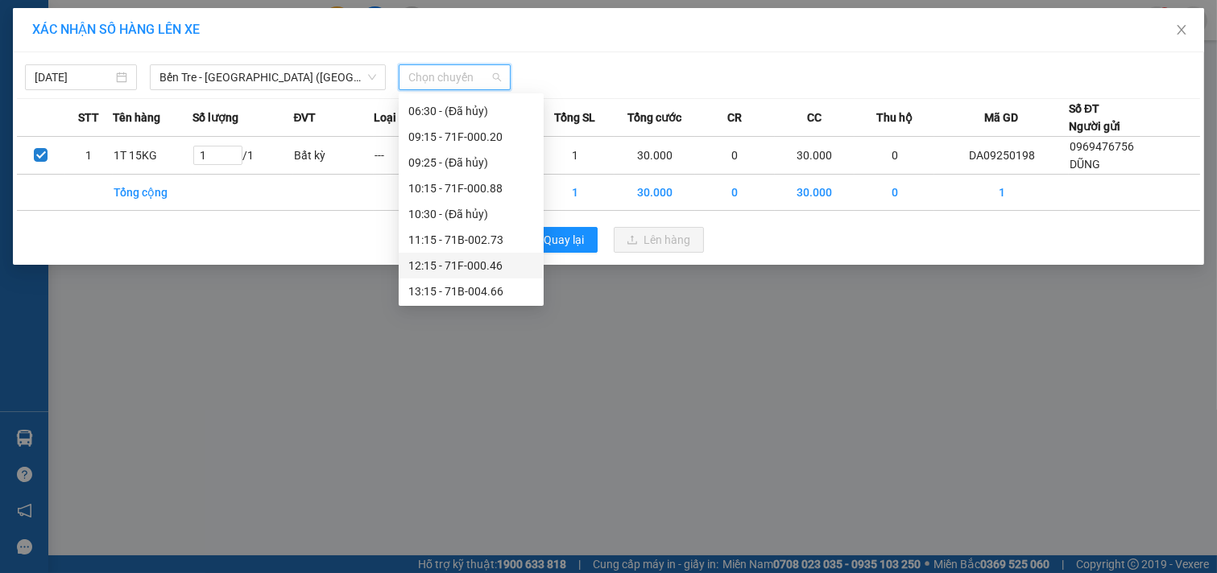
click at [480, 271] on div "12:15 - 71F-000.46" at bounding box center [471, 266] width 126 height 18
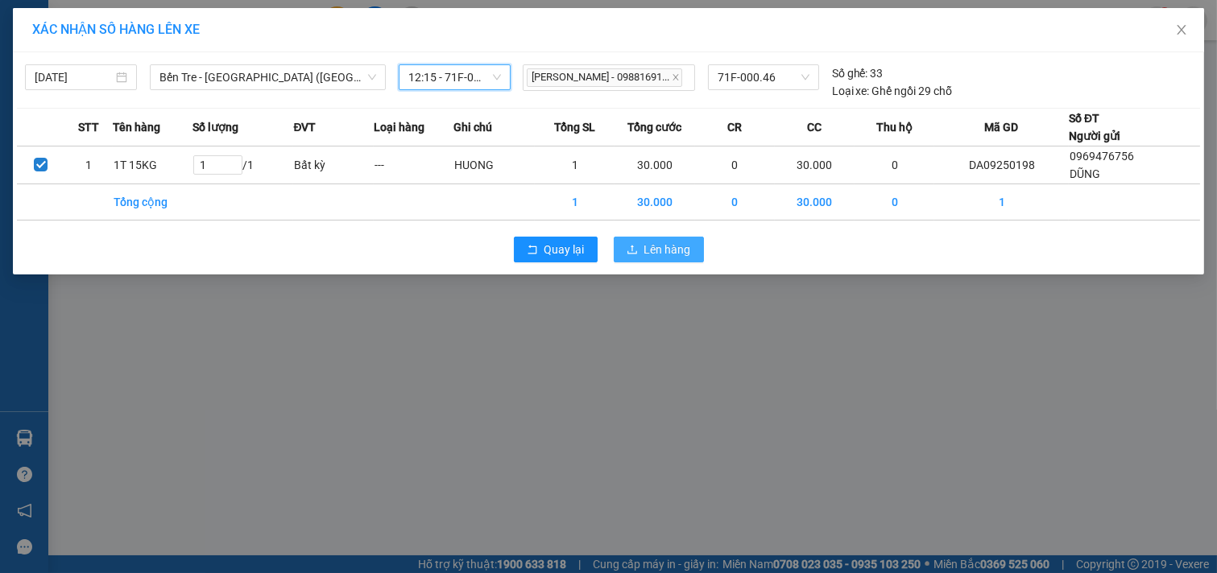
click at [679, 255] on span "Lên hàng" at bounding box center [667, 250] width 47 height 18
